Goal: Contribute content

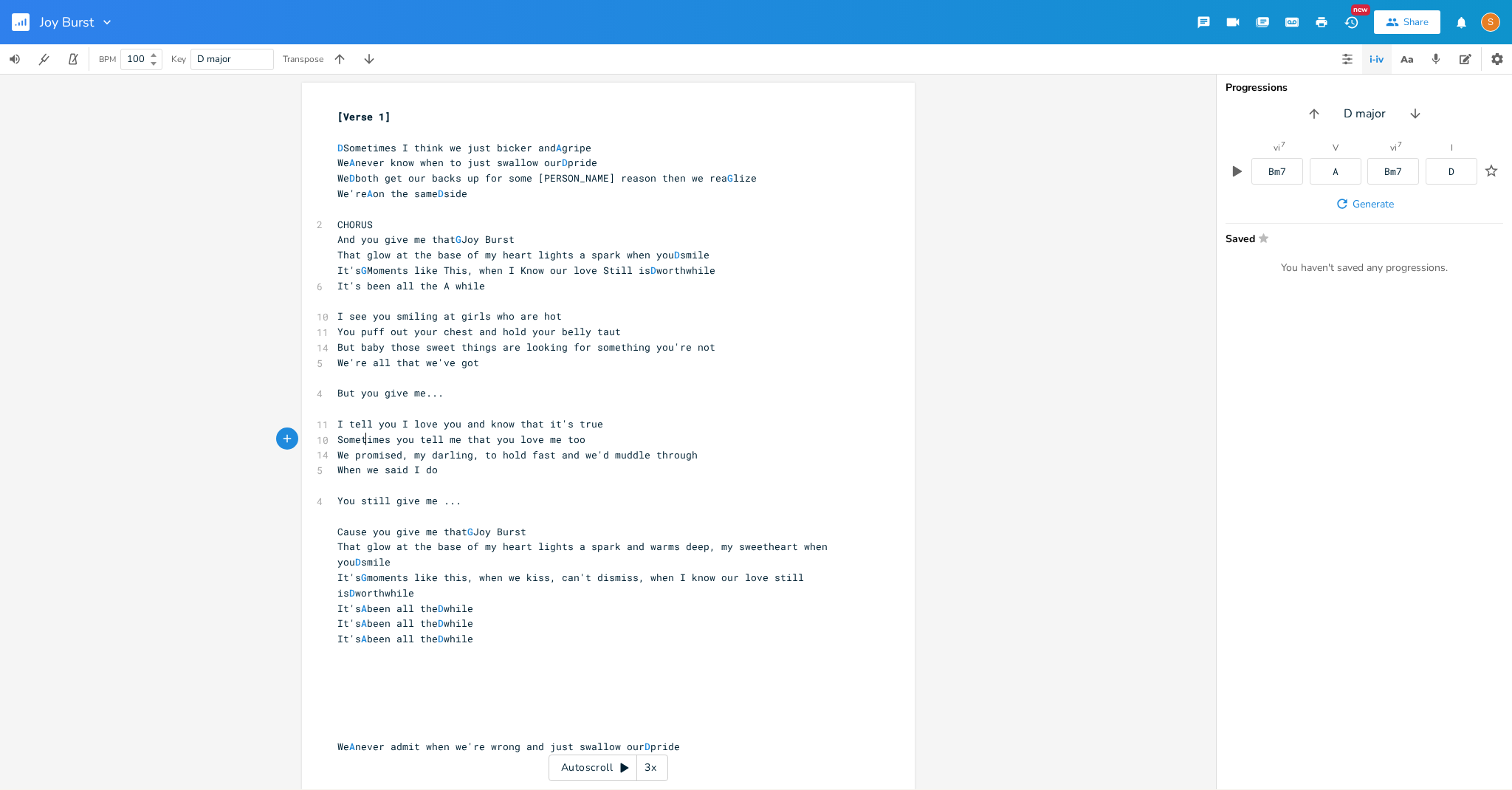
click at [344, 436] on span "Sometimes you tell me that you love me too" at bounding box center [461, 439] width 248 height 13
type textarea "Now and then"
click at [493, 440] on span "Now and then you tell me that you love me too" at bounding box center [470, 439] width 266 height 13
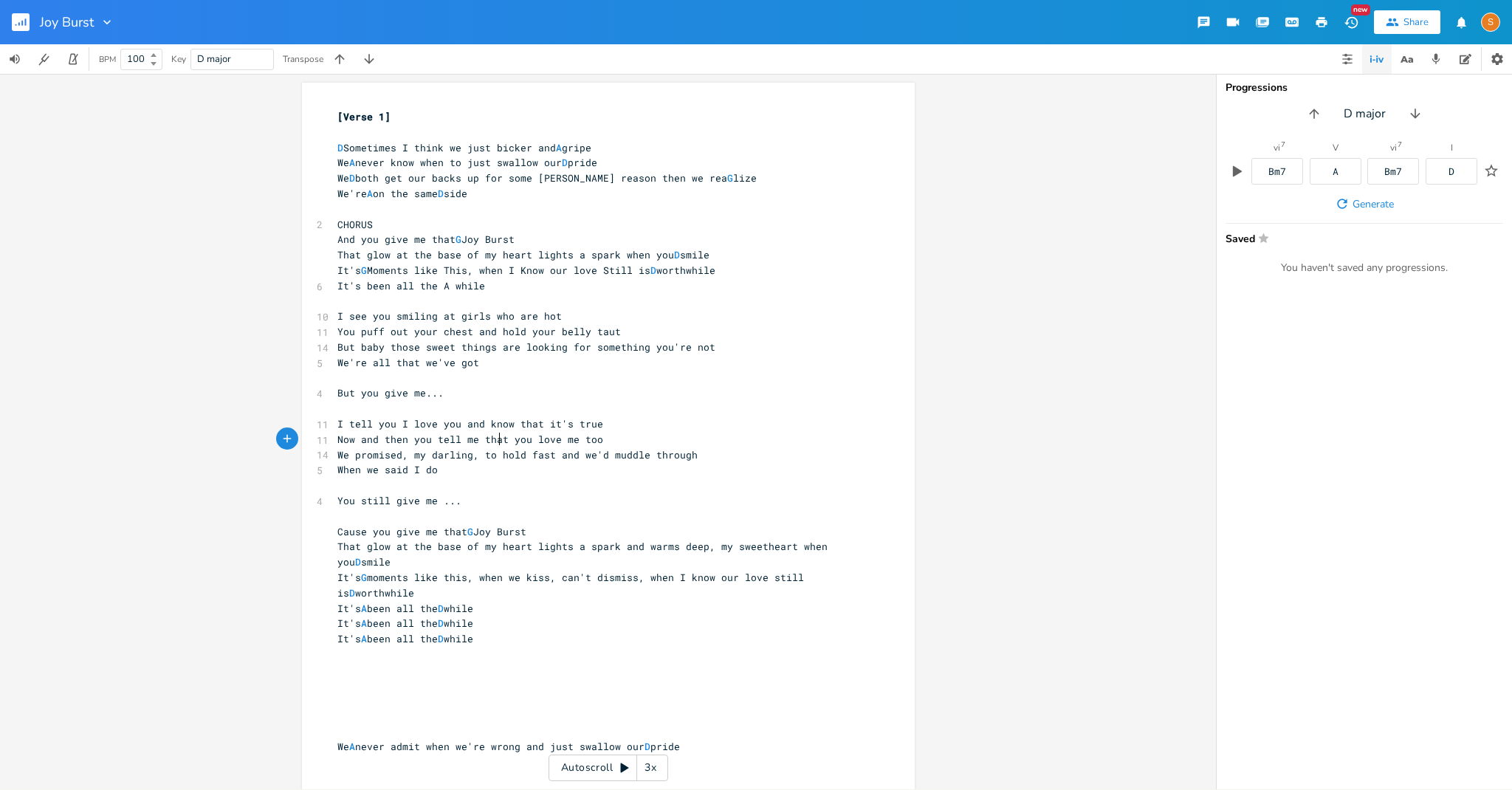
type textarea "that"
click at [493, 440] on span "Now and then you tell me that you love me too" at bounding box center [470, 439] width 266 height 13
click at [578, 434] on pre "Now and then you tell me you love me too" at bounding box center [600, 439] width 533 height 15
type textarea "We promised, my darling, to hold fast and we'd muddle through When we said I do"
drag, startPoint x: 438, startPoint y: 469, endPoint x: 331, endPoint y: 452, distance: 108.3
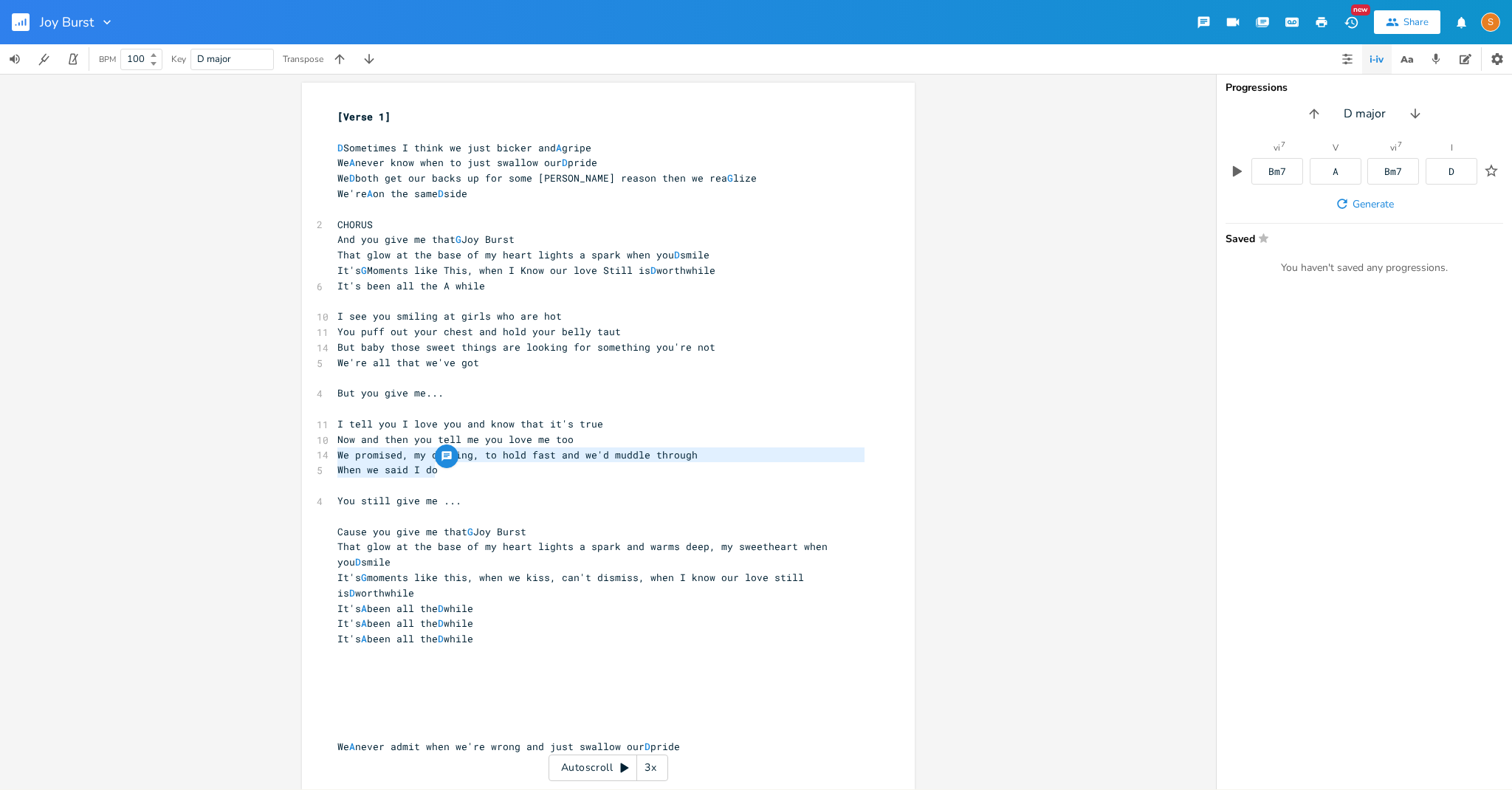
click at [334, 452] on div "[Verse 1] ​ D Sometimes I think we just bicker and A gripe We A never know when…" at bounding box center [600, 439] width 533 height 660
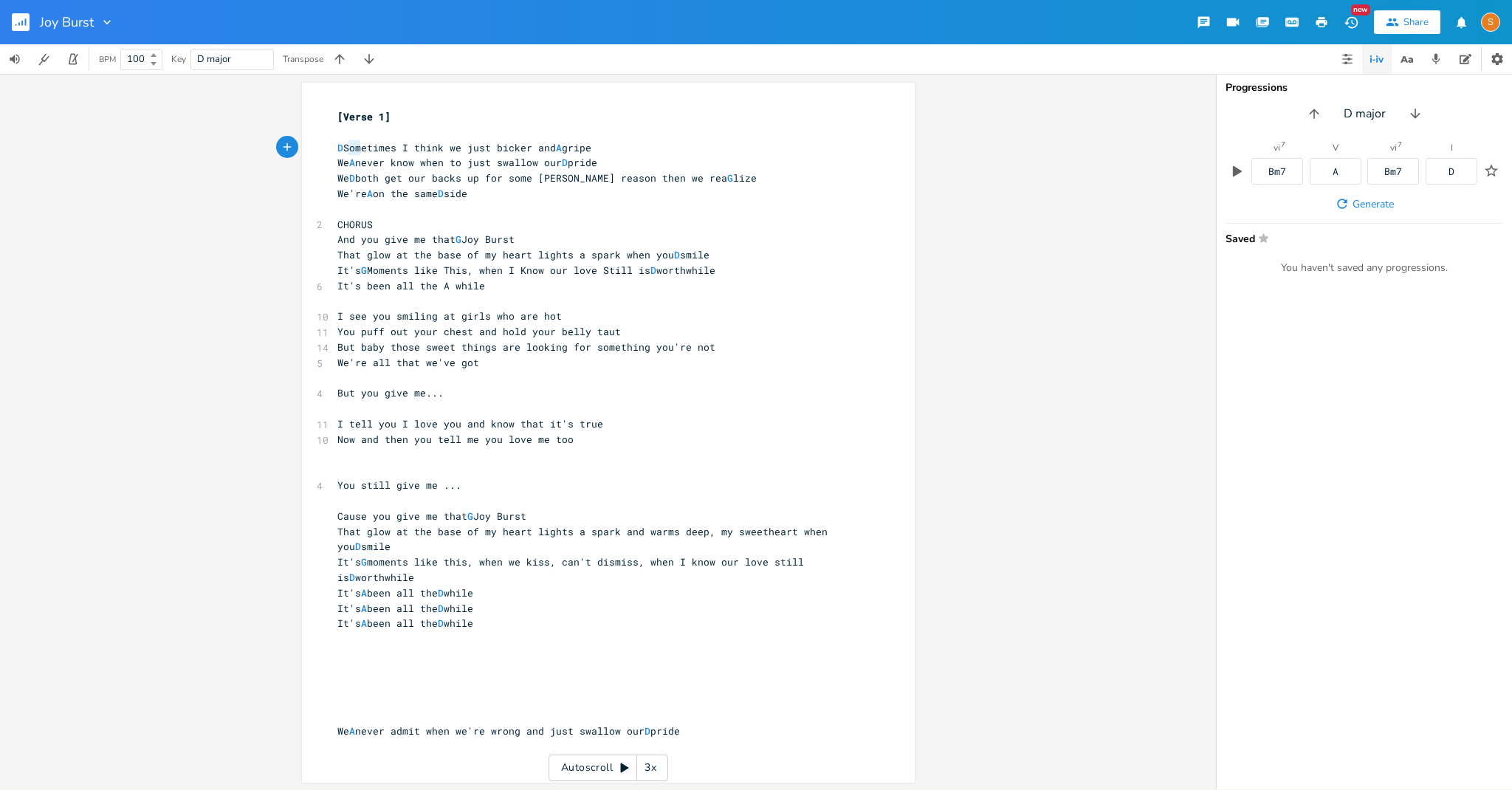
type textarea "Som"
drag, startPoint x: 345, startPoint y: 148, endPoint x: 362, endPoint y: 148, distance: 17.0
click at [362, 148] on span "D Sometimes I think we just bicker and A gripe" at bounding box center [464, 147] width 254 height 13
click at [369, 148] on span "D Sometimes I think we just bicker and A gripe" at bounding box center [464, 147] width 254 height 13
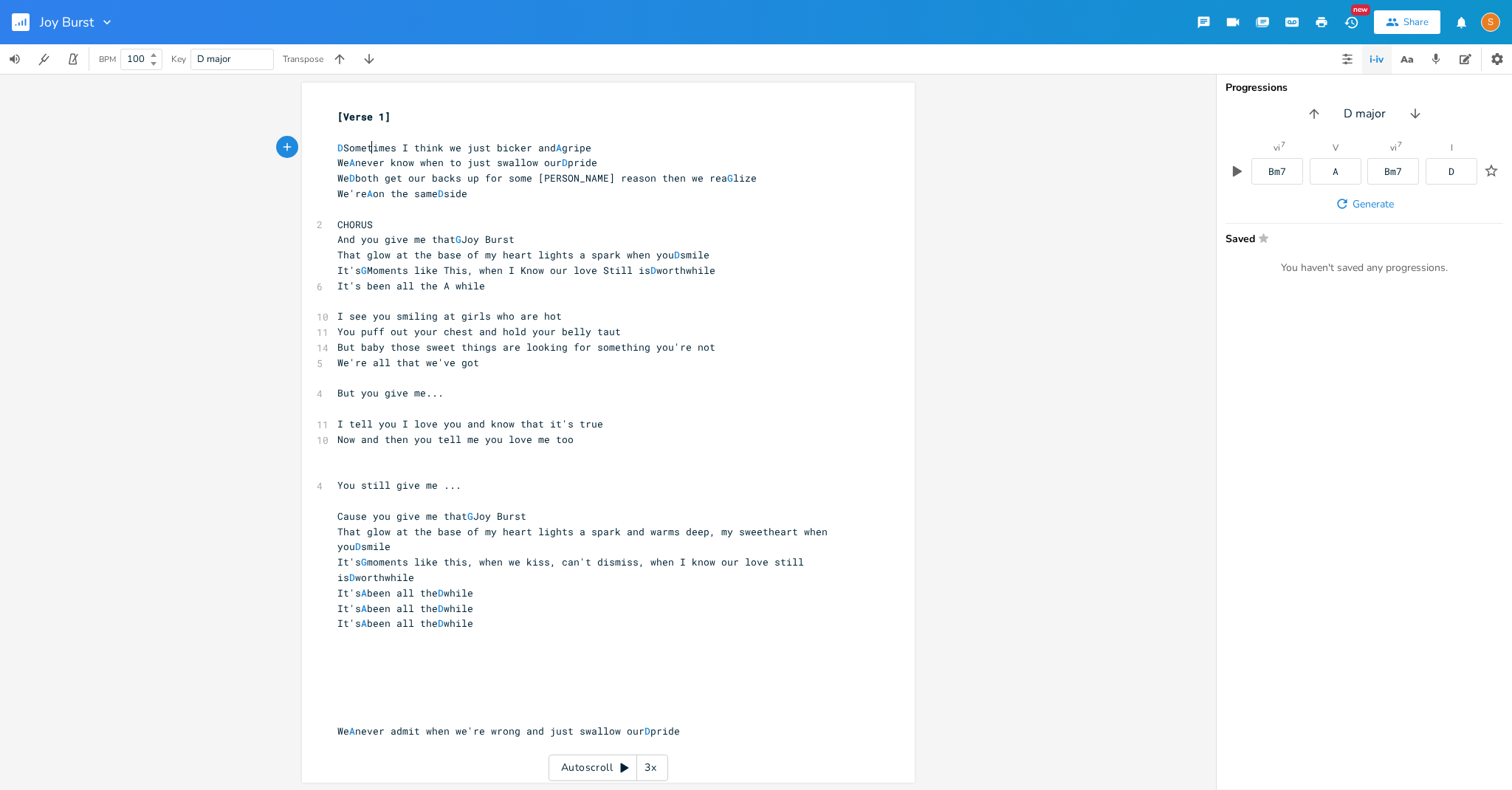
click at [646, 198] on pre "We're A on the same D side" at bounding box center [600, 193] width 533 height 15
click at [646, 147] on pre "D Sometimes I think we just bicker and A gripe" at bounding box center [600, 147] width 533 height 15
type textarea "- MI"
type textarea "AKE M"
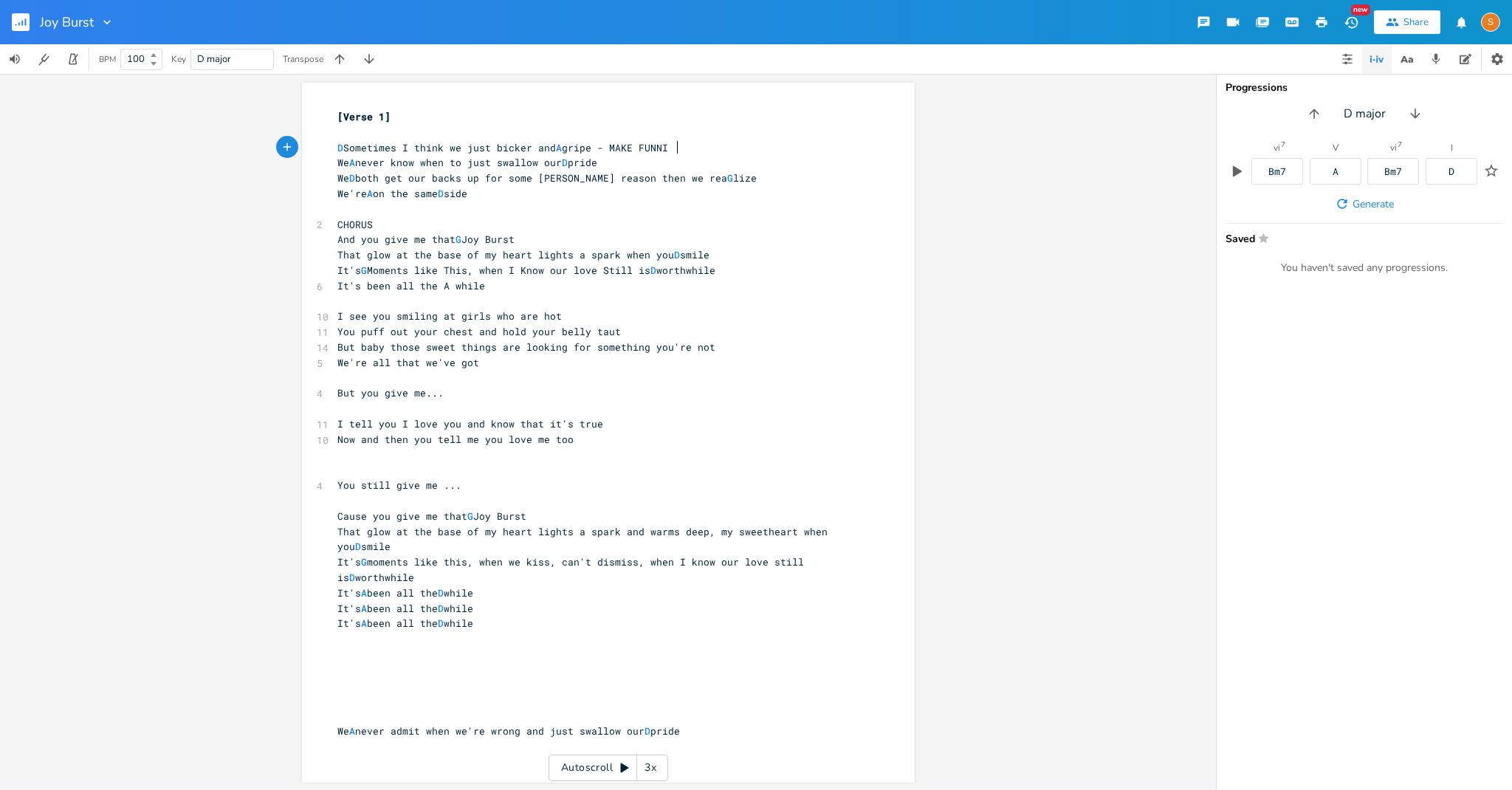
type textarea "FUNNIER"
